Goal: Communication & Community: Answer question/provide support

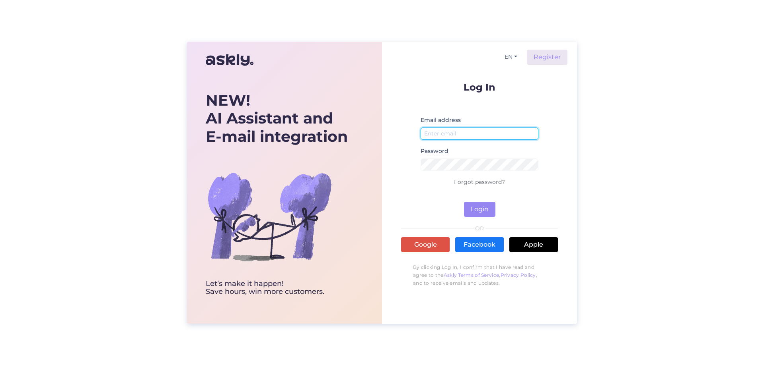
click at [464, 131] on input "email" at bounding box center [479, 134] width 118 height 12
click at [470, 214] on button "Login" at bounding box center [479, 209] width 31 height 15
drag, startPoint x: 511, startPoint y: 132, endPoint x: 306, endPoint y: 134, distance: 204.8
click at [306, 134] on div "NEW! AI Assistant and E-mail integration Let’s make it happen! Save hours, win …" at bounding box center [382, 183] width 390 height 282
type input "[PERSON_NAME][EMAIL_ADDRESS][DOMAIN_NAME]"
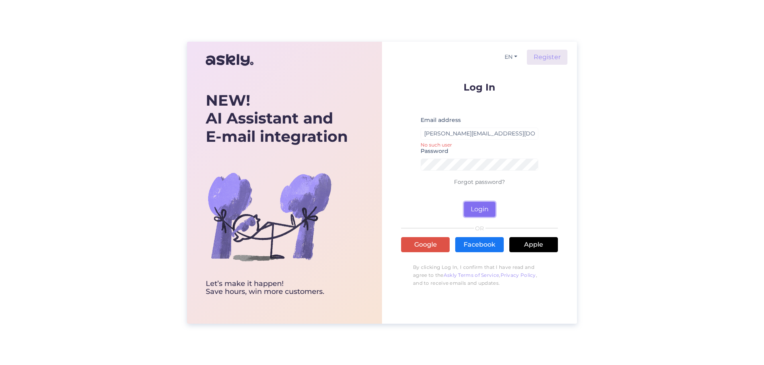
click at [484, 211] on button "Login" at bounding box center [479, 209] width 31 height 15
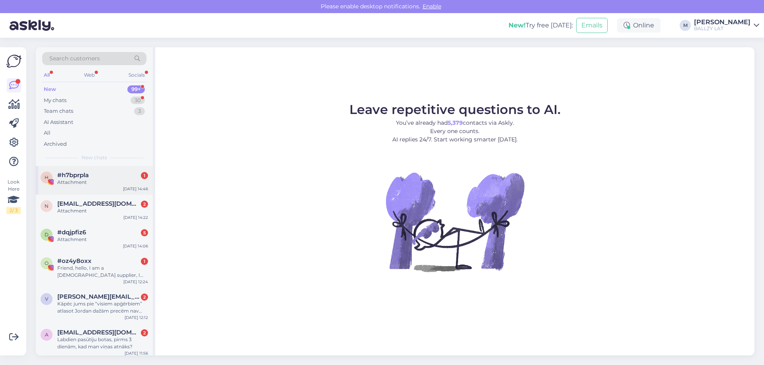
click at [102, 184] on div "Attachment" at bounding box center [102, 182] width 91 height 7
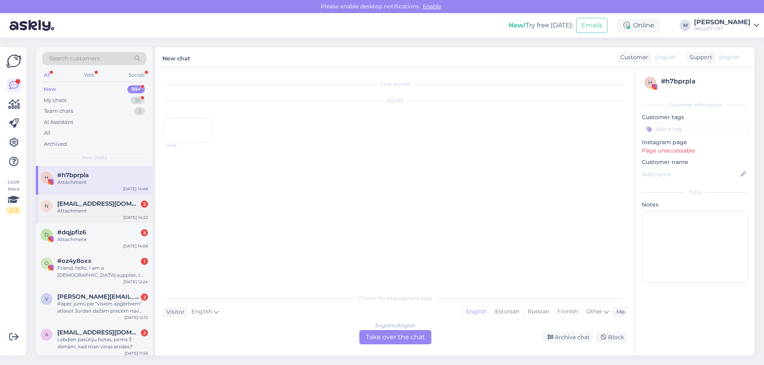
click at [105, 209] on div "Attachment" at bounding box center [102, 211] width 91 height 7
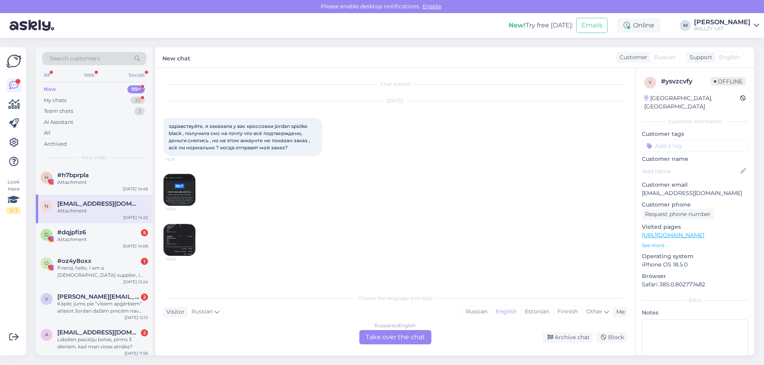
click at [178, 192] on img at bounding box center [179, 190] width 32 height 32
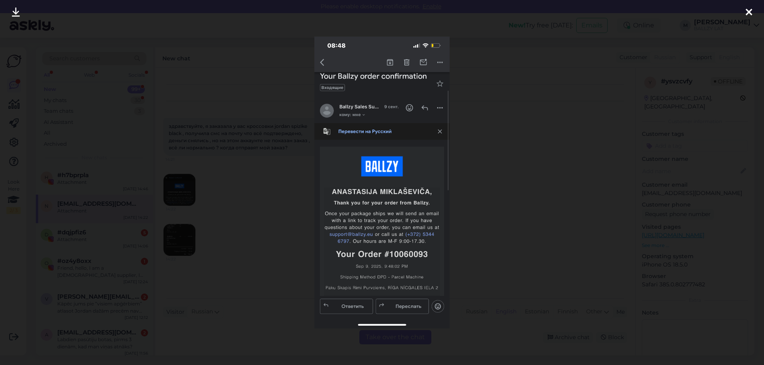
click at [586, 145] on div at bounding box center [382, 182] width 764 height 365
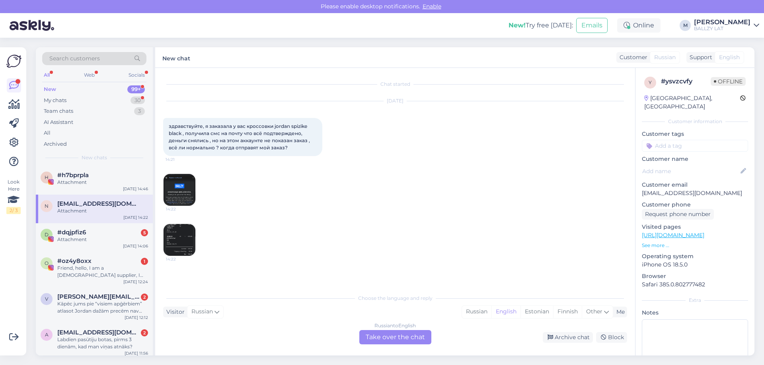
click at [172, 233] on img at bounding box center [179, 240] width 32 height 32
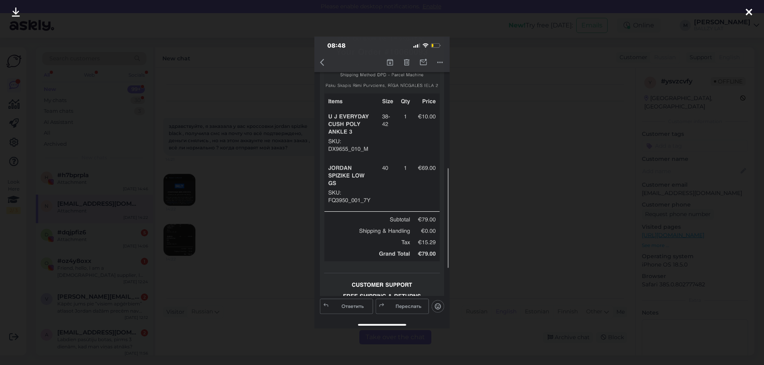
click at [215, 178] on div at bounding box center [382, 182] width 764 height 365
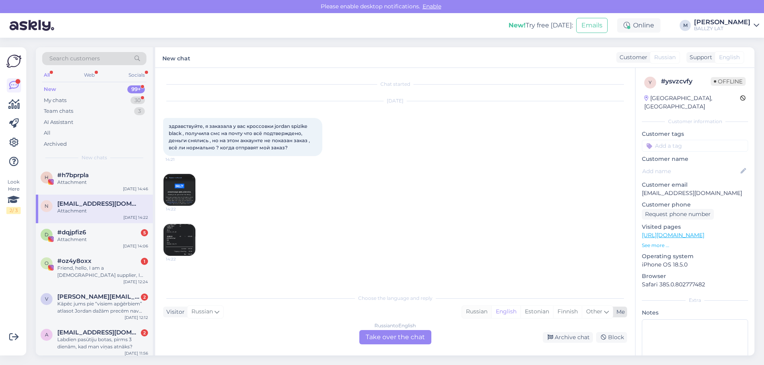
click at [474, 313] on div "Russian" at bounding box center [476, 312] width 29 height 12
click at [403, 342] on div "Russian to Russian Take over the chat" at bounding box center [395, 337] width 72 height 14
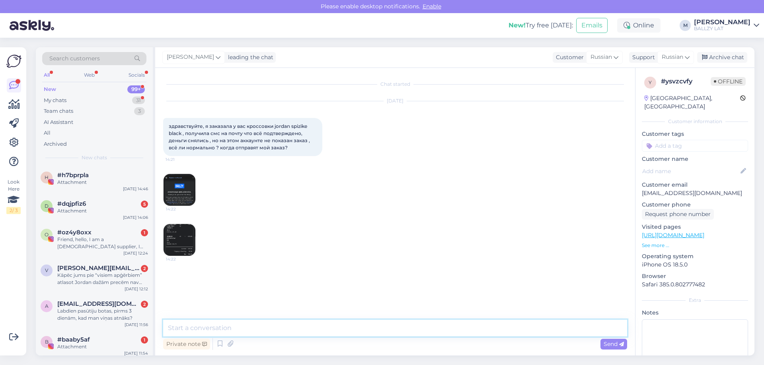
click at [305, 327] on textarea at bounding box center [395, 328] width 464 height 17
click at [305, 330] on textarea "Sveiki! Ar pasūtījumu viss kārtībā" at bounding box center [395, 328] width 464 height 17
paste textarea "Paku Skapis Rimi Purvciems [STREET_ADDRESS]"
type textarea "Sveiki! Ar pasūtījumu viss kārtībā, tas ir apstrādes procesā. Uz šo pakomātu sū…"
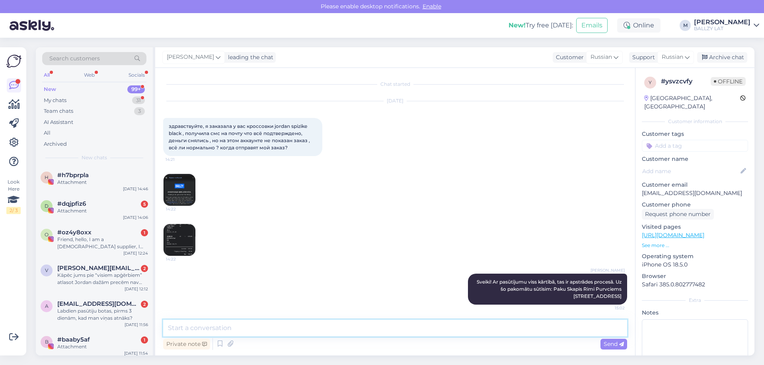
scroll to position [1, 0]
click at [97, 210] on div "Attachment" at bounding box center [102, 211] width 91 height 7
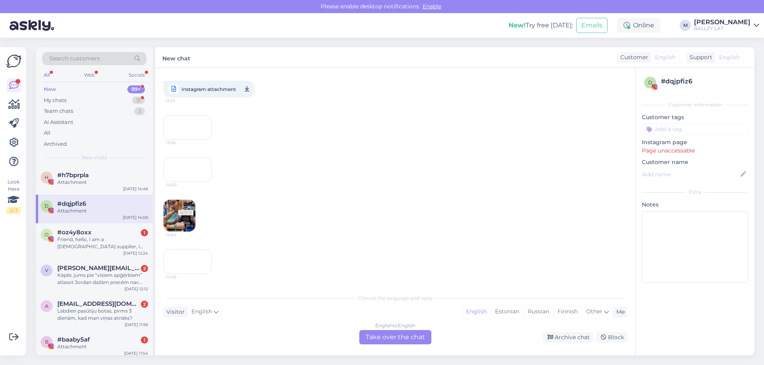
scroll to position [185, 0]
click at [97, 239] on div "Friend, hello, I am a [DEMOGRAPHIC_DATA] supplier, I have professional equipmen…" at bounding box center [102, 243] width 91 height 14
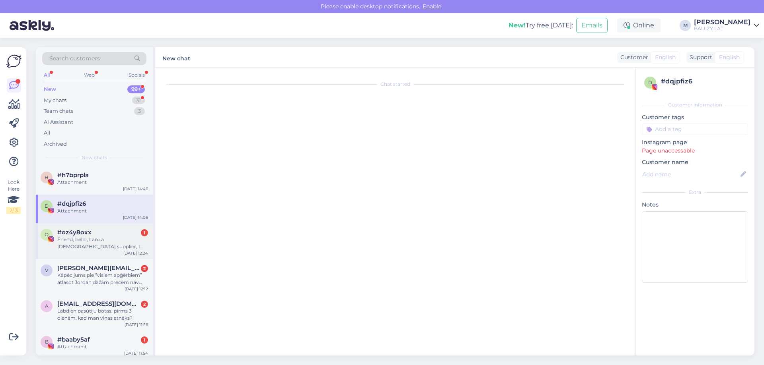
scroll to position [0, 0]
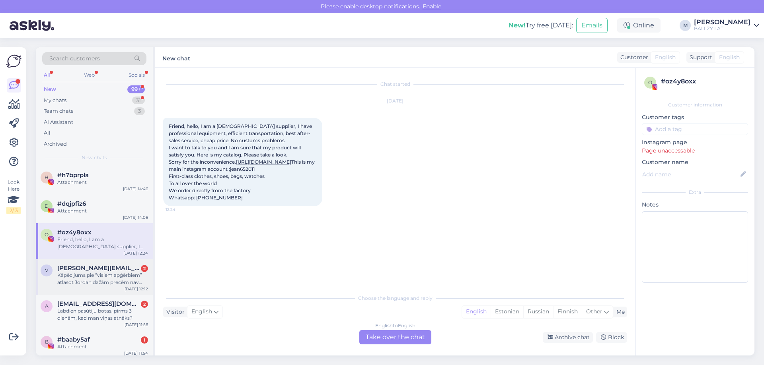
click at [99, 276] on div "Kāpēc jums pie “visiem apģērbiem” atlasot Jordan dažām precēm nav pievienota bi…" at bounding box center [102, 279] width 91 height 14
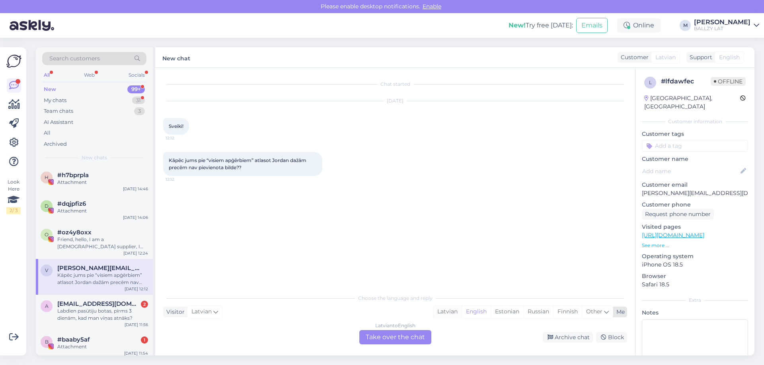
click at [449, 311] on div "Latvian" at bounding box center [447, 312] width 28 height 12
click at [396, 338] on div "Latvian to Latvian Take over the chat" at bounding box center [395, 337] width 72 height 14
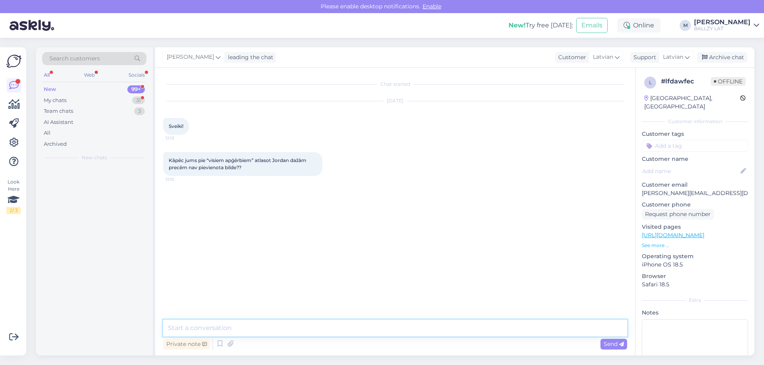
click at [287, 329] on textarea at bounding box center [395, 328] width 464 height 17
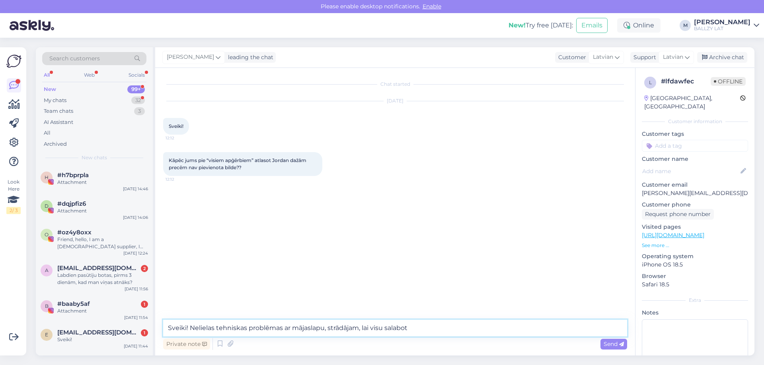
type textarea "Sveiki! Nelielas tehniskas problēmas ar mājaslapu, strādājam, lai visu salabotu"
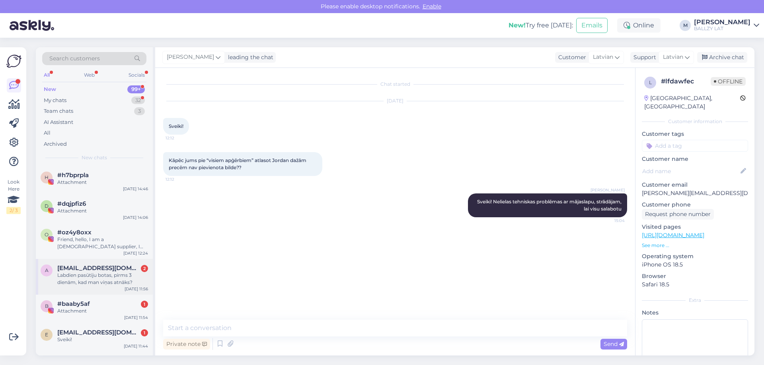
click at [117, 275] on div "Labdien pasūtiju botas, pirms 3 dienām, kad man viņas atnāks?" at bounding box center [102, 279] width 91 height 14
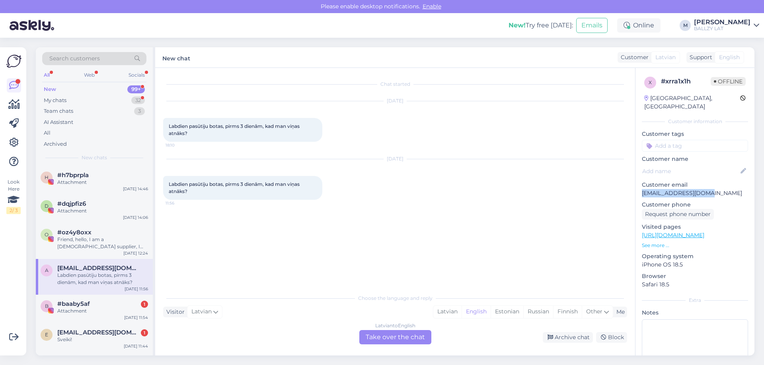
drag, startPoint x: 703, startPoint y: 186, endPoint x: 643, endPoint y: 189, distance: 60.2
click at [643, 189] on div "x # xrra1x1h Offline [GEOGRAPHIC_DATA], Riga Customer information Customer tags…" at bounding box center [694, 235] width 119 height 335
copy p "[EMAIL_ADDRESS][DOMAIN_NAME]"
click at [433, 311] on div "Latvian English Estonian Russian Finnish Other" at bounding box center [523, 312] width 180 height 13
click at [454, 310] on div "Latvian" at bounding box center [447, 312] width 28 height 12
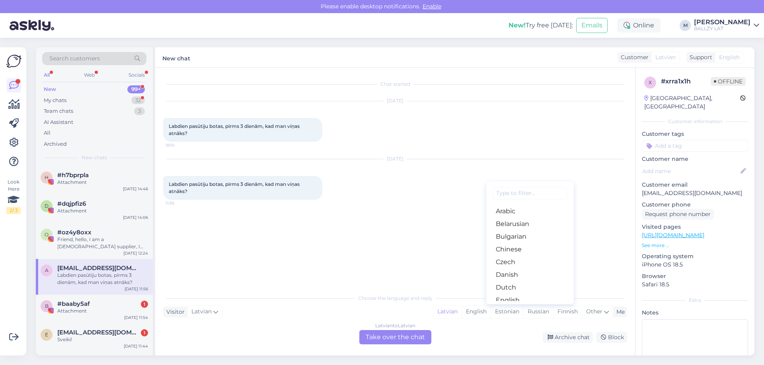
click at [391, 336] on div "Latvian to Latvian Take over the chat" at bounding box center [395, 337] width 72 height 14
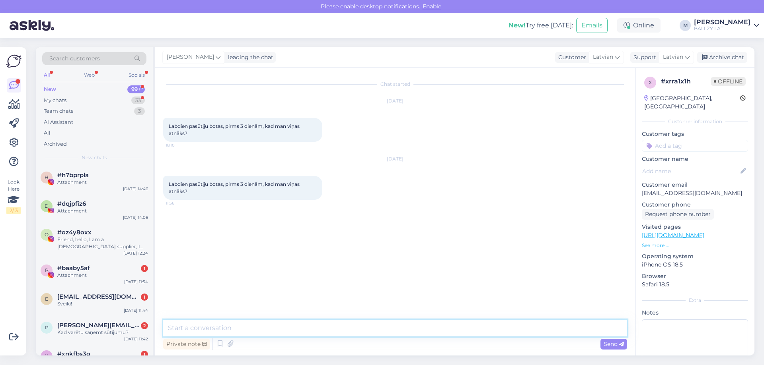
click at [221, 320] on textarea at bounding box center [395, 328] width 464 height 17
paste textarea "CC843793882EE"
type textarea "Sveiki! Šeit izsekošanas kodiņš: CC843793882EE"
click at [84, 268] on span "#baaby5af" at bounding box center [73, 268] width 33 height 7
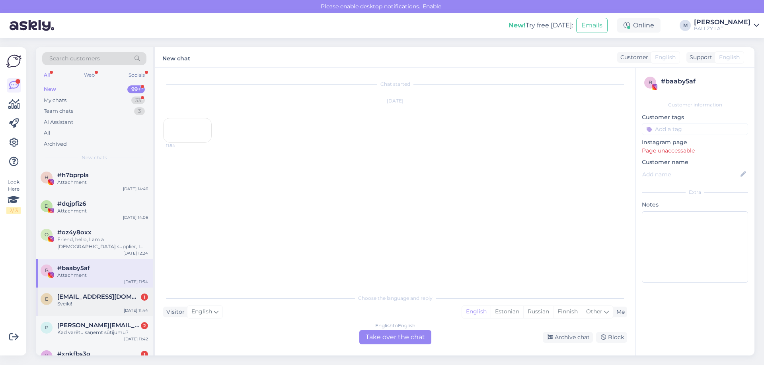
click at [105, 299] on span "[EMAIL_ADDRESS][DOMAIN_NAME]" at bounding box center [98, 296] width 83 height 7
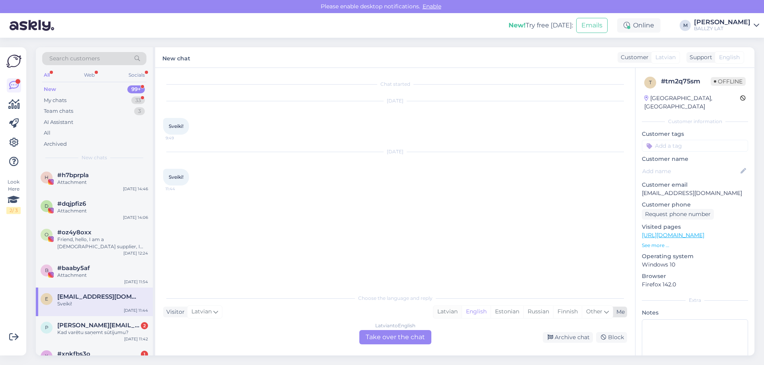
click at [443, 312] on div "Latvian" at bounding box center [447, 312] width 28 height 12
click at [402, 338] on div "Latvian to Latvian Take over the chat" at bounding box center [395, 337] width 72 height 14
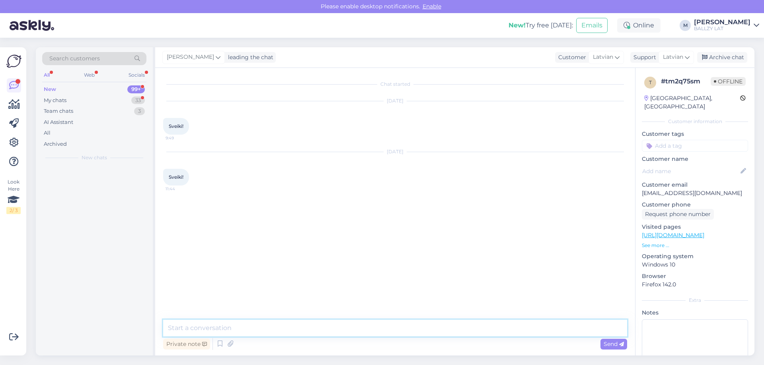
click at [323, 328] on textarea at bounding box center [395, 328] width 464 height 17
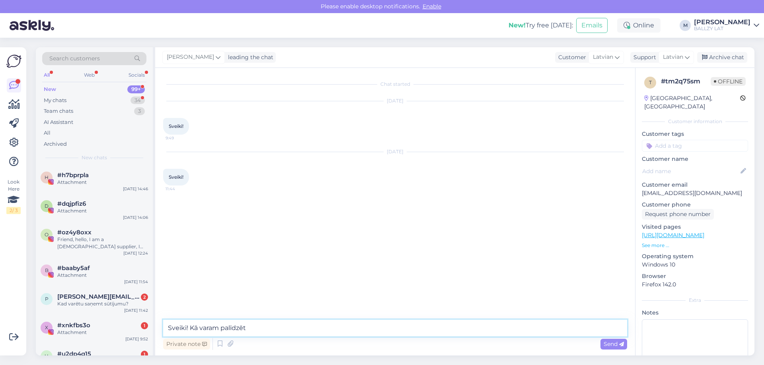
type textarea "Sveiki! Kā varam palīdzēt?"
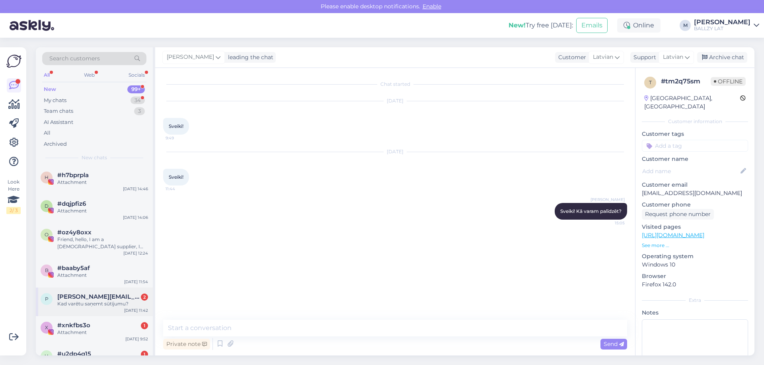
click at [92, 301] on div "Kad varētu saņemt sūtījumu?" at bounding box center [102, 304] width 91 height 7
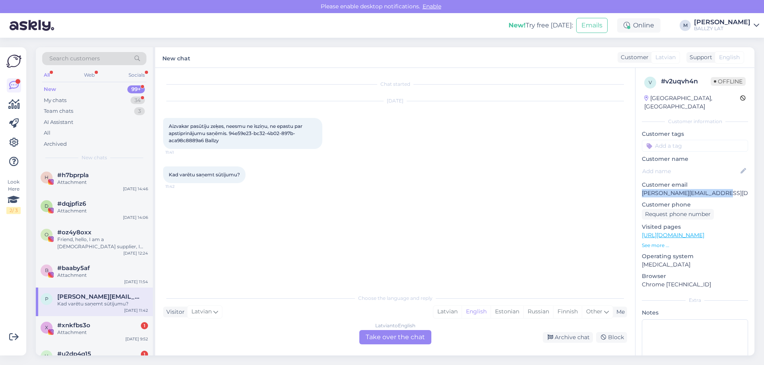
drag, startPoint x: 698, startPoint y: 186, endPoint x: 639, endPoint y: 187, distance: 58.1
click at [639, 187] on div "v # v2uqvh4n Offline [GEOGRAPHIC_DATA], [GEOGRAPHIC_DATA] Customer information …" at bounding box center [694, 235] width 119 height 335
copy p "[PERSON_NAME][EMAIL_ADDRESS][DOMAIN_NAME]"
click at [447, 313] on div "Latvian" at bounding box center [447, 312] width 28 height 12
click at [406, 342] on div "Latvian to Latvian Take over the chat" at bounding box center [395, 337] width 72 height 14
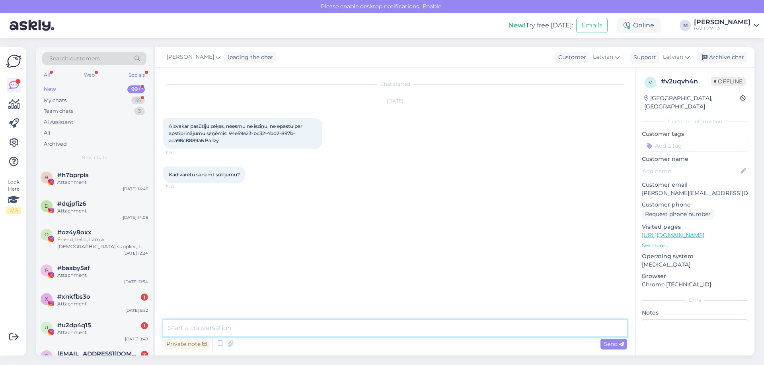
click at [326, 327] on textarea at bounding box center [395, 328] width 464 height 17
type textarea "Sveiki! Pasūtījums ir saņemts un apstrādes procesā. Visticamāk nākošās nedēļas …"
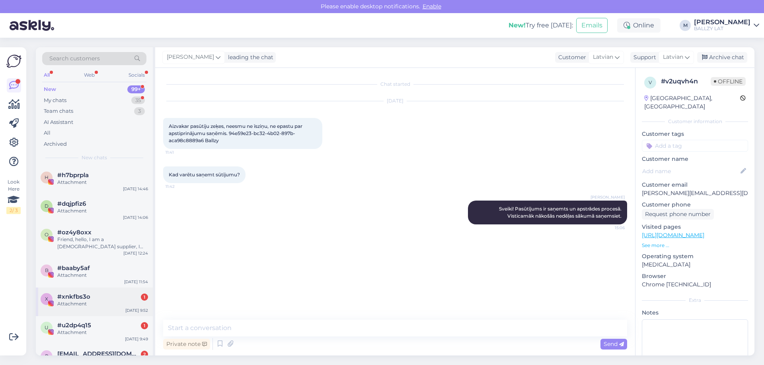
click at [90, 295] on div "#xnkfbs3o 1" at bounding box center [102, 296] width 91 height 7
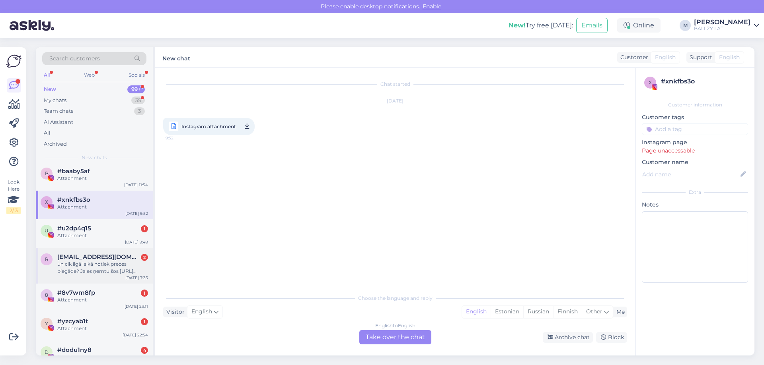
scroll to position [119, 0]
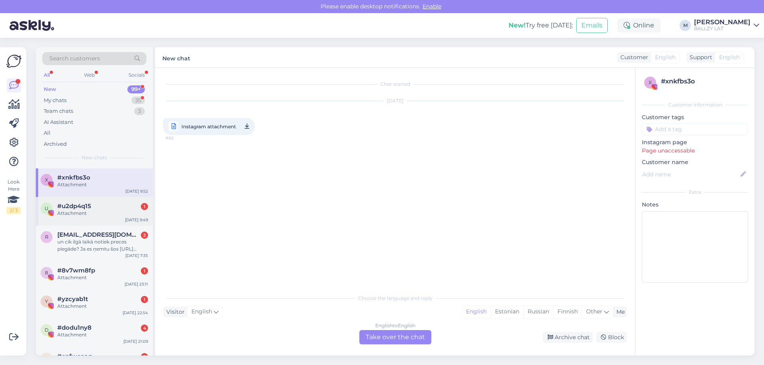
click at [91, 213] on div "Attachment" at bounding box center [102, 213] width 91 height 7
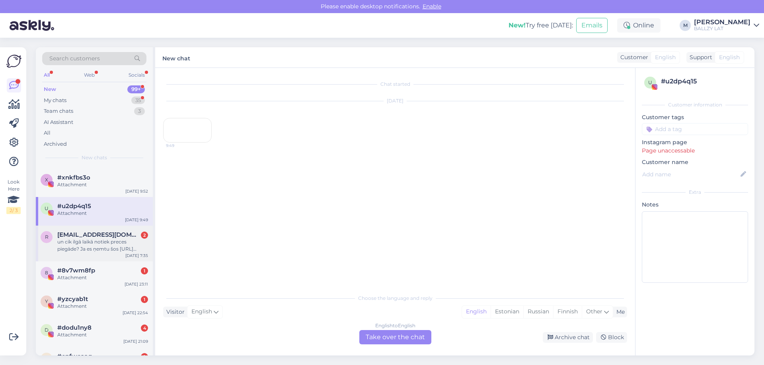
click at [105, 241] on div "un cik ilgā laikā notiek preces piegāde? Ja es ņemtu šos [URL][DOMAIN_NAME] 47 …" at bounding box center [102, 246] width 91 height 14
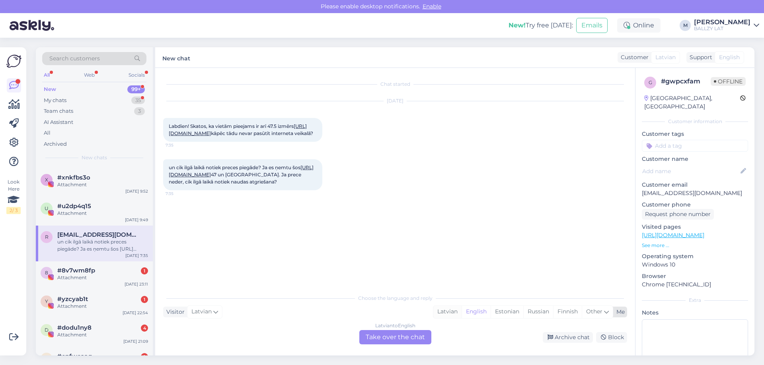
click at [441, 314] on div "Latvian" at bounding box center [447, 312] width 28 height 12
click at [394, 335] on div "Latvian to Latvian Take over the chat" at bounding box center [395, 337] width 72 height 14
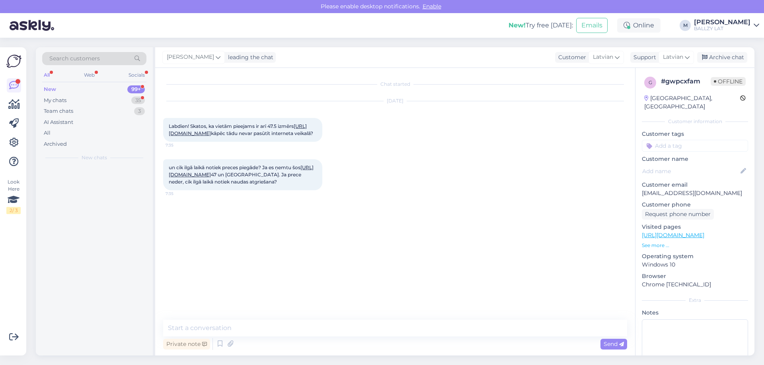
scroll to position [0, 0]
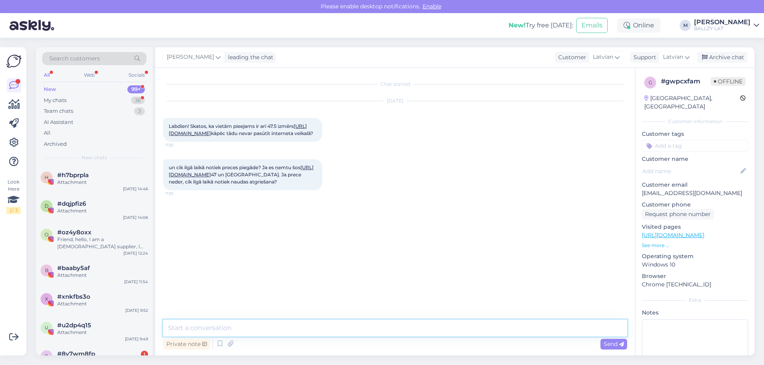
click at [244, 326] on textarea at bounding box center [395, 328] width 464 height 17
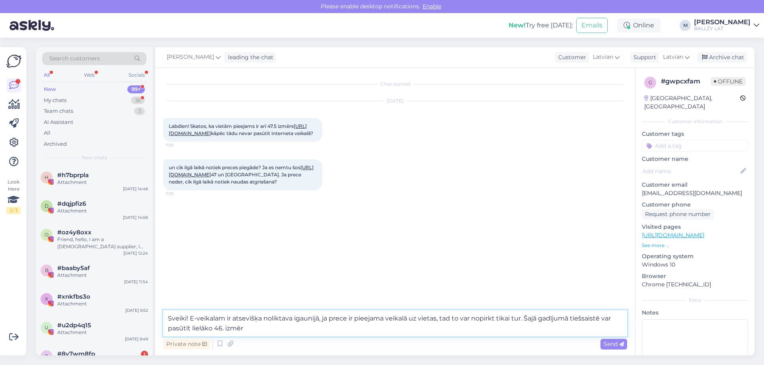
type textarea "Sveiki! E-veikalam ir atsevišķa noliktava igaunijā, ja prece ir pieejama veikal…"
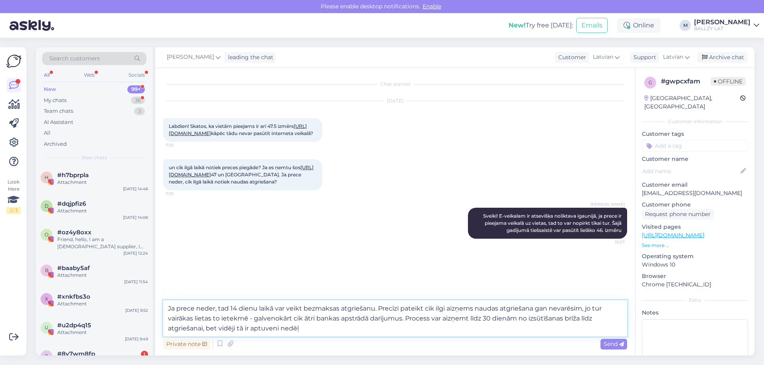
type textarea "Ja prece neder, tad 14 dienu laikā var veikt bezmaksas atgriešanu. Precīzi pate…"
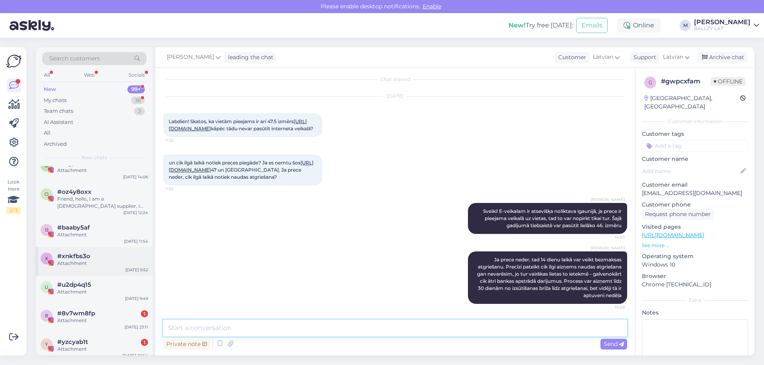
scroll to position [80, 0]
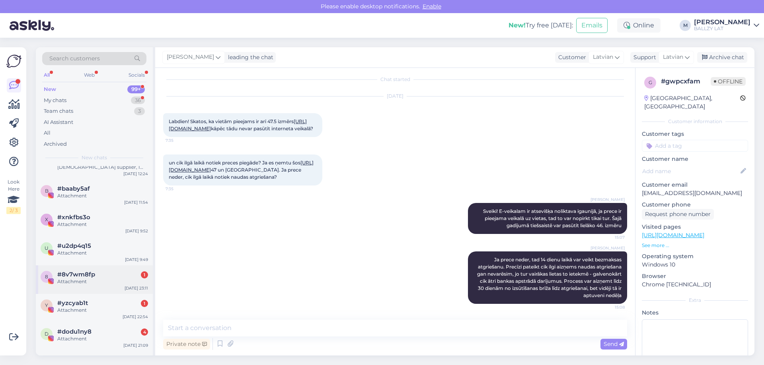
click at [103, 278] on div "#8v7wm8fp 1" at bounding box center [102, 274] width 91 height 7
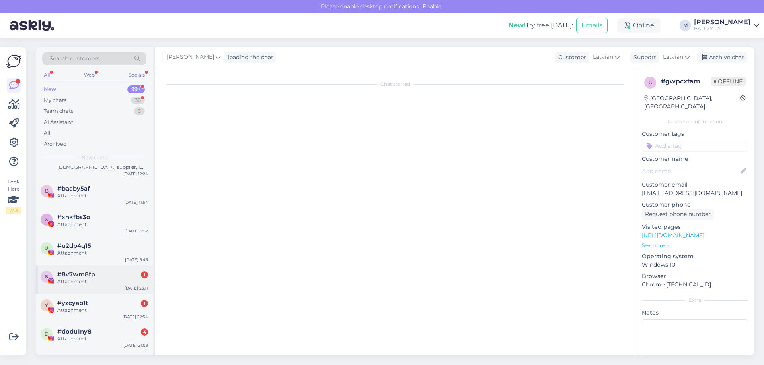
scroll to position [0, 0]
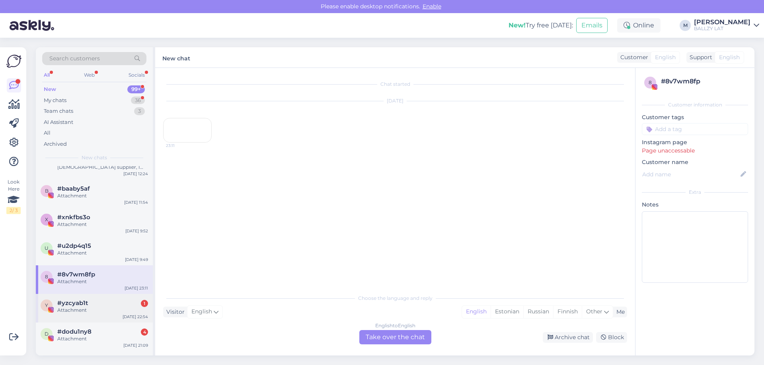
click at [91, 301] on div "#yzcyab1t 1" at bounding box center [102, 303] width 91 height 7
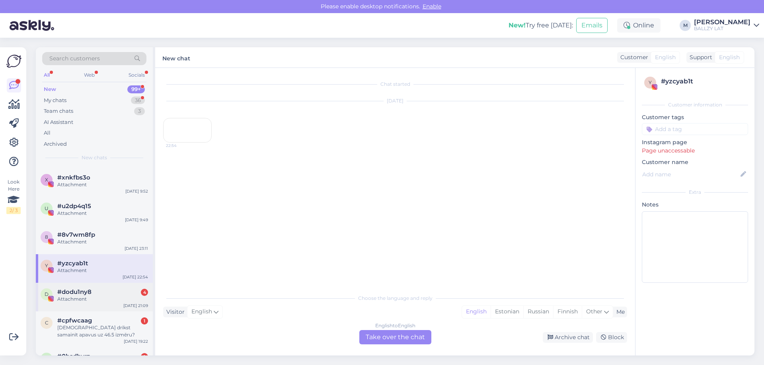
click at [105, 295] on div "#dodu1ny8 4" at bounding box center [102, 292] width 91 height 7
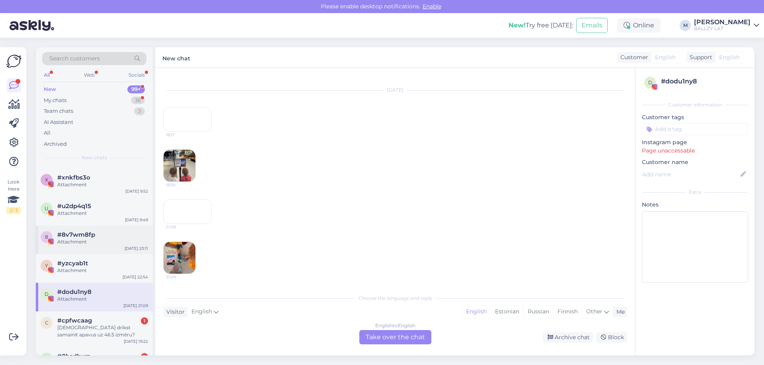
scroll to position [199, 0]
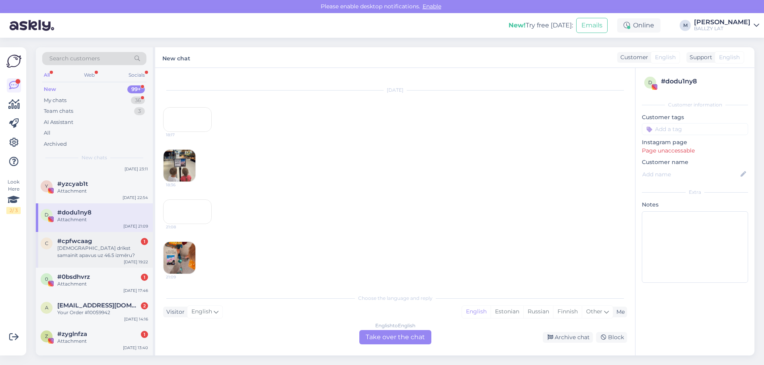
click at [107, 245] on div "[DEMOGRAPHIC_DATA] drīkst samainīt apavus uz 46.5 izmēru?" at bounding box center [102, 252] width 91 height 14
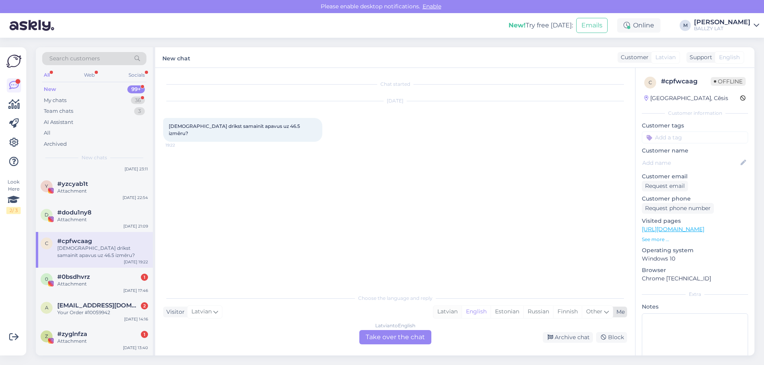
click at [449, 311] on div "Latvian" at bounding box center [447, 312] width 28 height 12
click at [380, 337] on div "Latvian to Latvian Take over the chat" at bounding box center [395, 337] width 72 height 14
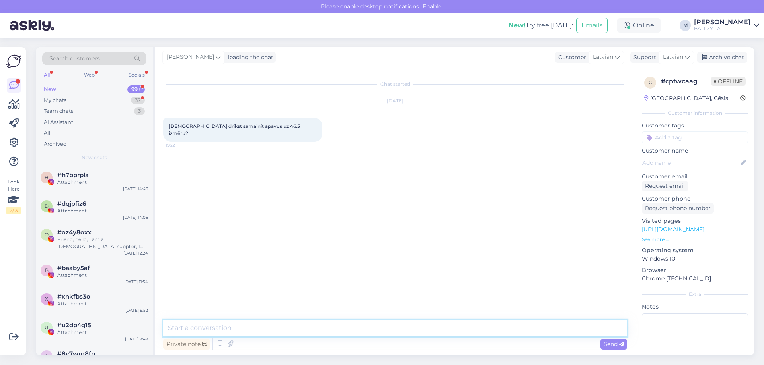
click at [309, 328] on textarea at bounding box center [395, 328] width 464 height 17
type textarea "Sveiki! Lai veiktu maiņu - sūtiet atpakaļ iegādātos apavus un veiciet jaunu pas…"
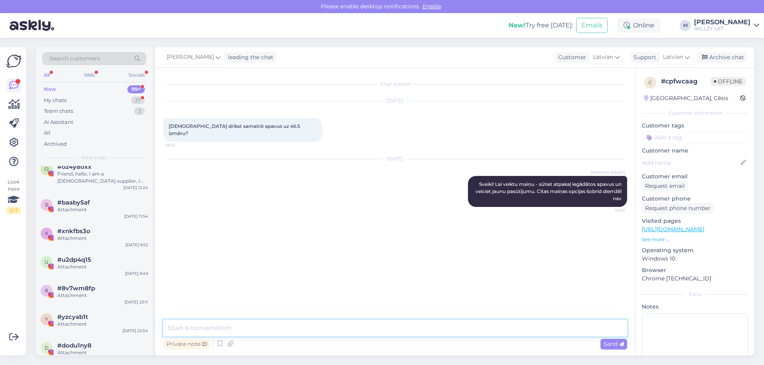
scroll to position [199, 0]
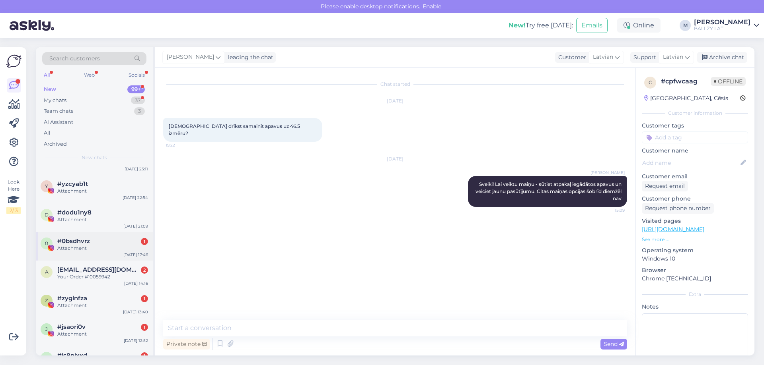
click at [112, 243] on div "#0bsdhvrz 1" at bounding box center [102, 241] width 91 height 7
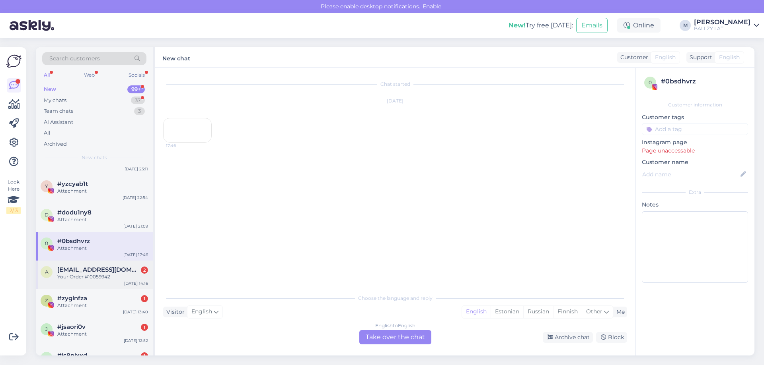
click at [103, 271] on span "[EMAIL_ADDRESS][DOMAIN_NAME]" at bounding box center [98, 269] width 83 height 7
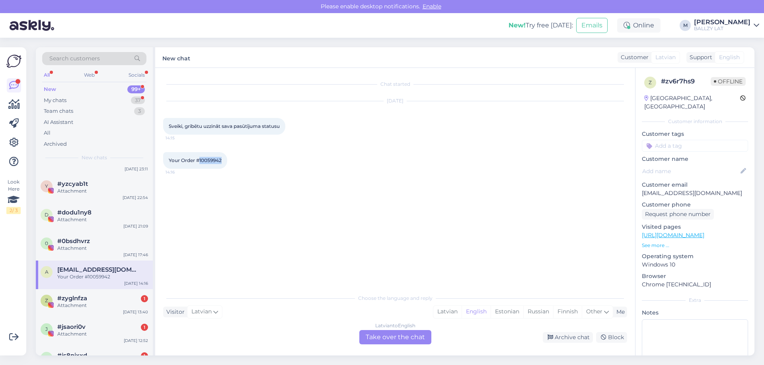
drag, startPoint x: 200, startPoint y: 161, endPoint x: 223, endPoint y: 161, distance: 23.1
click at [223, 161] on div "Your Order #10059942 14:16" at bounding box center [195, 160] width 64 height 17
copy span "10059942"
click at [447, 311] on div "Latvian" at bounding box center [447, 312] width 28 height 12
click at [413, 338] on div "Latvian to Latvian Take over the chat" at bounding box center [395, 337] width 72 height 14
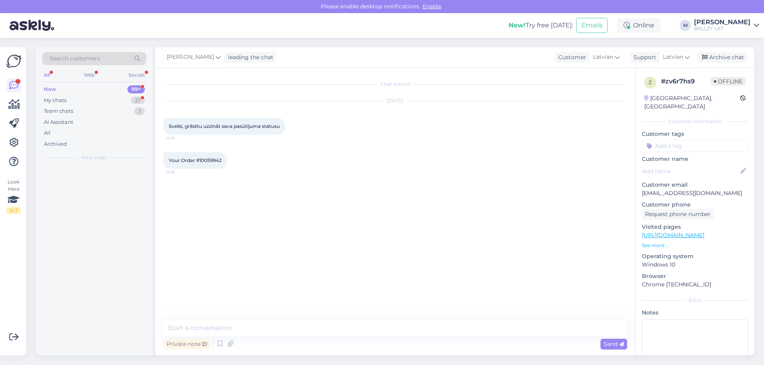
scroll to position [0, 0]
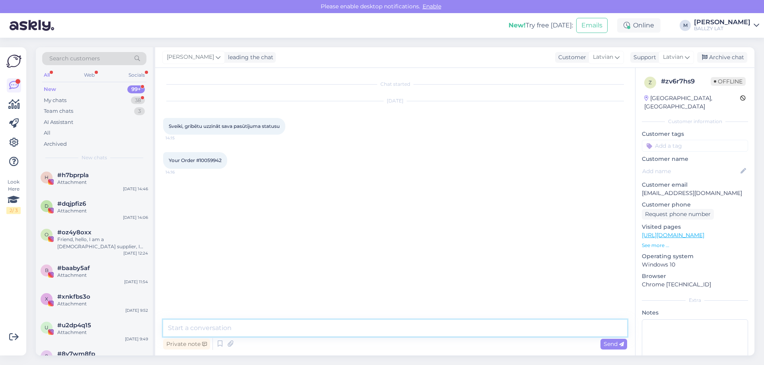
click at [255, 326] on textarea at bounding box center [395, 328] width 464 height 17
type textarea "Sveiki! Vēl apstrādes procesā! E-pastā saņemsiet ziņu, kad tas tiks izsūtīts"
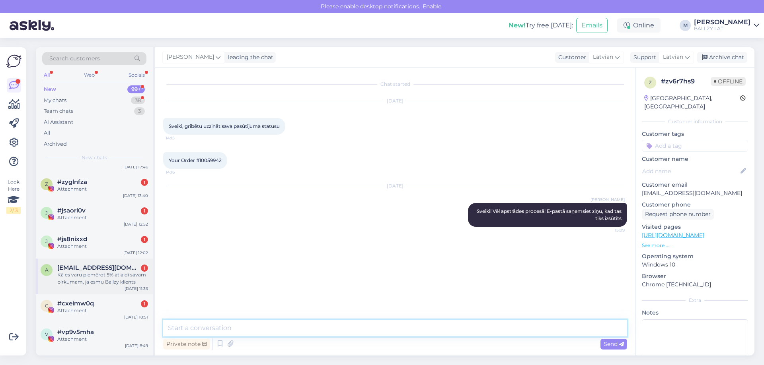
scroll to position [239, 0]
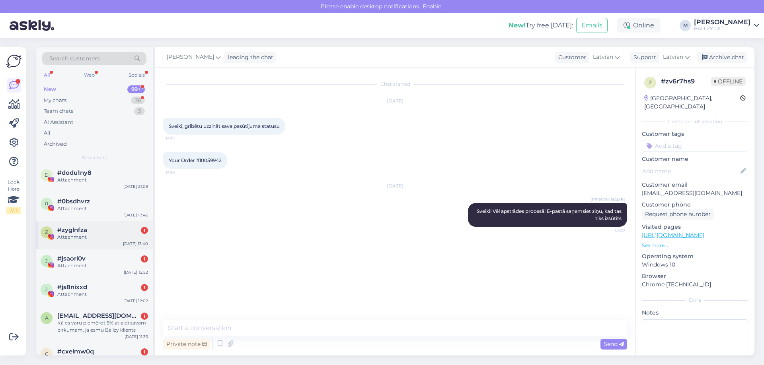
click at [99, 239] on div "Attachment" at bounding box center [102, 237] width 91 height 7
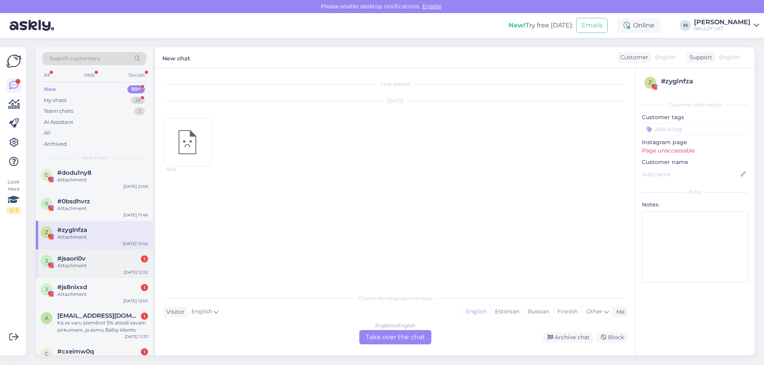
click at [97, 260] on div "#jsaori0v 1" at bounding box center [102, 258] width 91 height 7
click at [91, 283] on div "j #js8nixxd 1 Attachment [DATE] 12:02" at bounding box center [94, 292] width 117 height 29
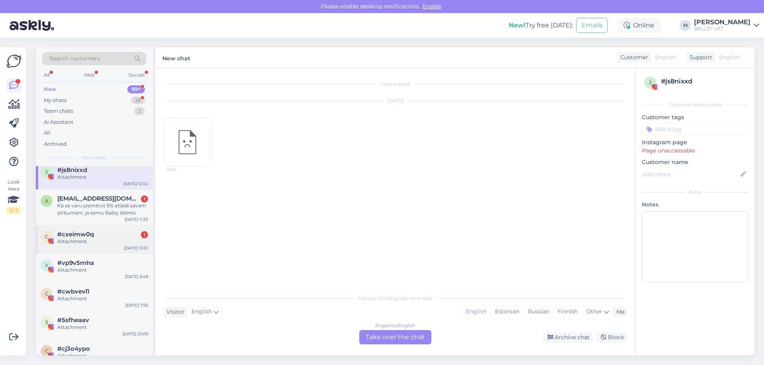
scroll to position [358, 0]
click at [101, 202] on div "Kā es varu piemērot 5% atlaidi savam pirkumam, ja esmu Ballzy klients" at bounding box center [102, 207] width 91 height 14
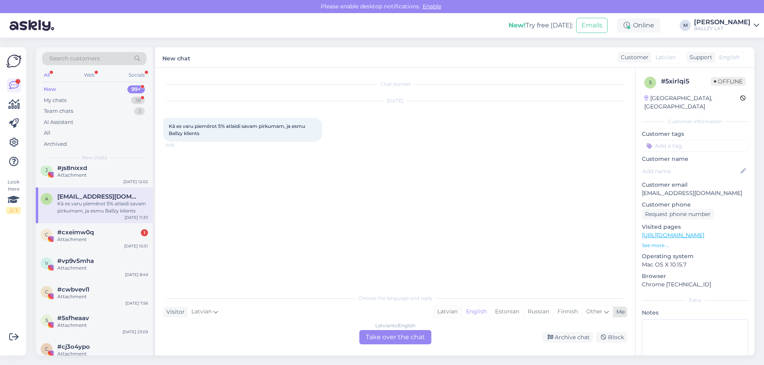
click at [450, 313] on div "Latvian" at bounding box center [447, 312] width 28 height 12
click at [104, 241] on div "Attachment" at bounding box center [102, 239] width 91 height 7
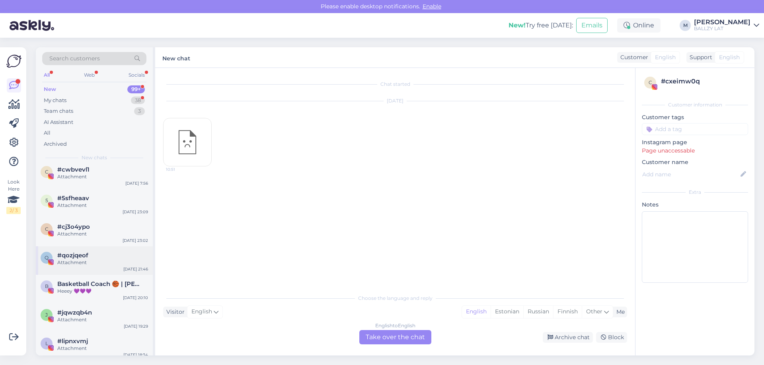
scroll to position [477, 0]
click at [65, 98] on div "My chats" at bounding box center [55, 101] width 23 height 8
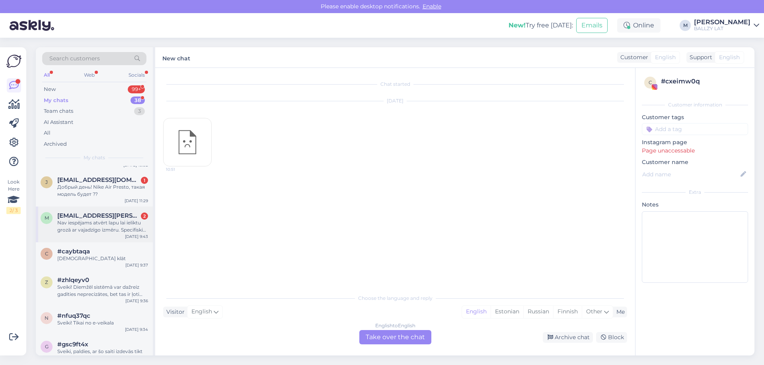
scroll to position [278, 0]
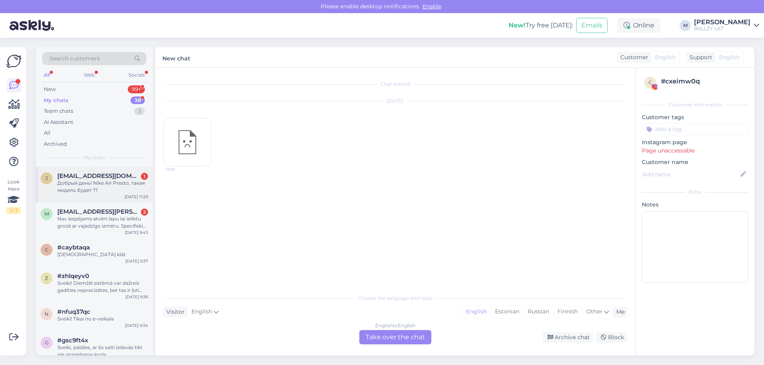
click at [110, 187] on div "Добрый день! Nike Air Presto, такая модель будет ??" at bounding box center [102, 187] width 91 height 14
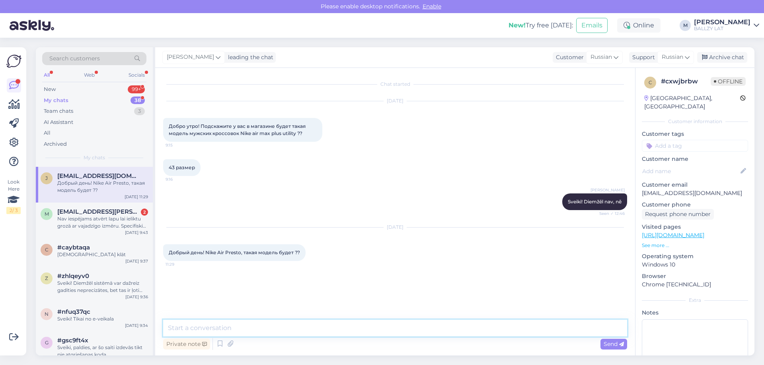
click at [231, 322] on textarea at bounding box center [395, 328] width 464 height 17
type textarea "Sveiki! Arī nav"
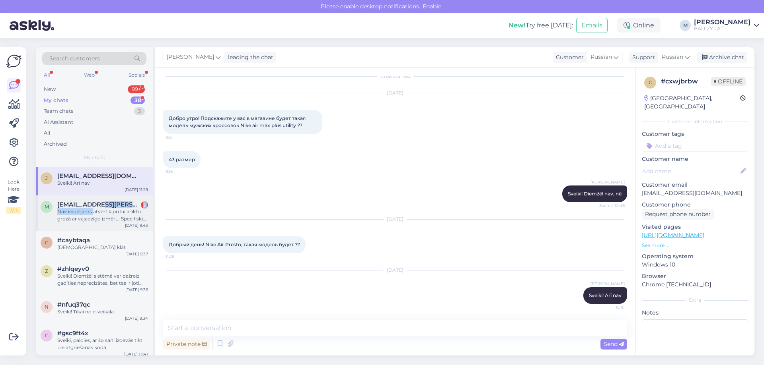
click at [93, 208] on div "[EMAIL_ADDRESS][PERSON_NAME][DOMAIN_NAME] 2 Nav iespējams atvērt lapu lai ielik…" at bounding box center [102, 211] width 91 height 21
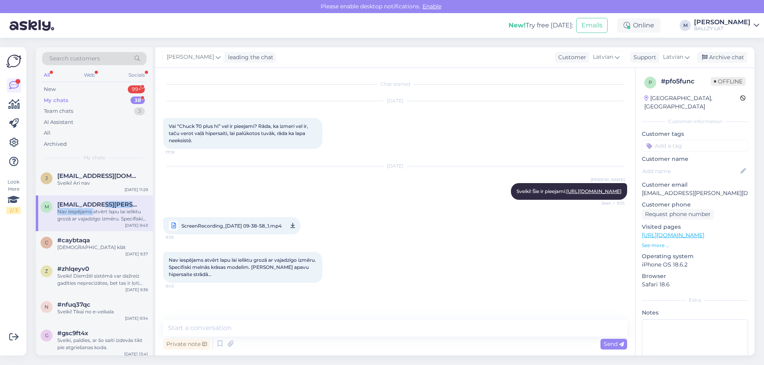
click at [223, 231] on span "ScreenRecording_[DATE] 09-38-58_1.mp4" at bounding box center [231, 226] width 100 height 10
click at [219, 270] on span "Nav iespējams atvērt lapu lai ieliktu grozā ar vajadzīgo izmēru. Specifiski mel…" at bounding box center [243, 267] width 148 height 20
